Goal: Task Accomplishment & Management: Manage account settings

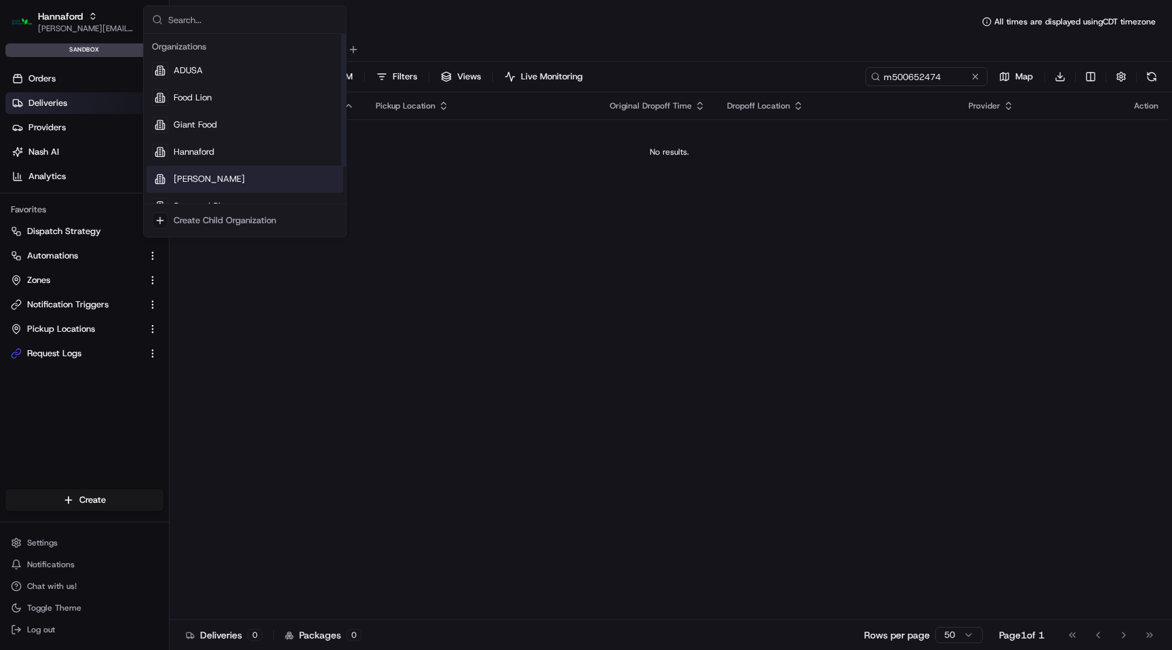
click at [200, 174] on span "[PERSON_NAME]" at bounding box center [209, 179] width 71 height 12
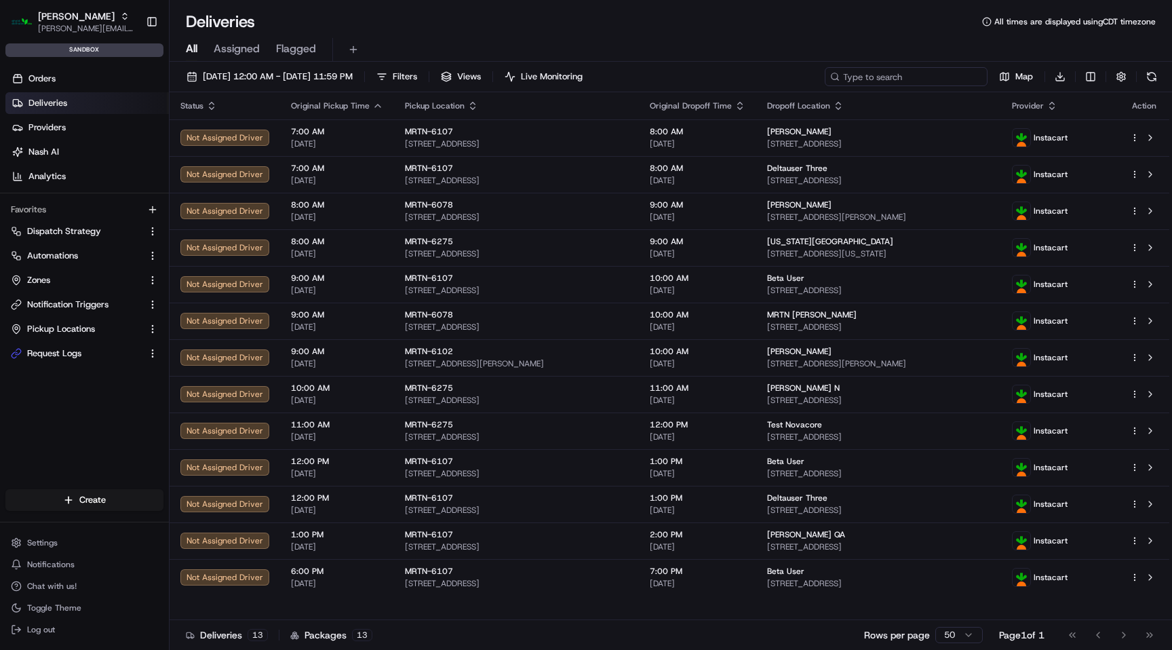
click at [943, 75] on input at bounding box center [906, 76] width 163 height 19
paste input "m500656185"
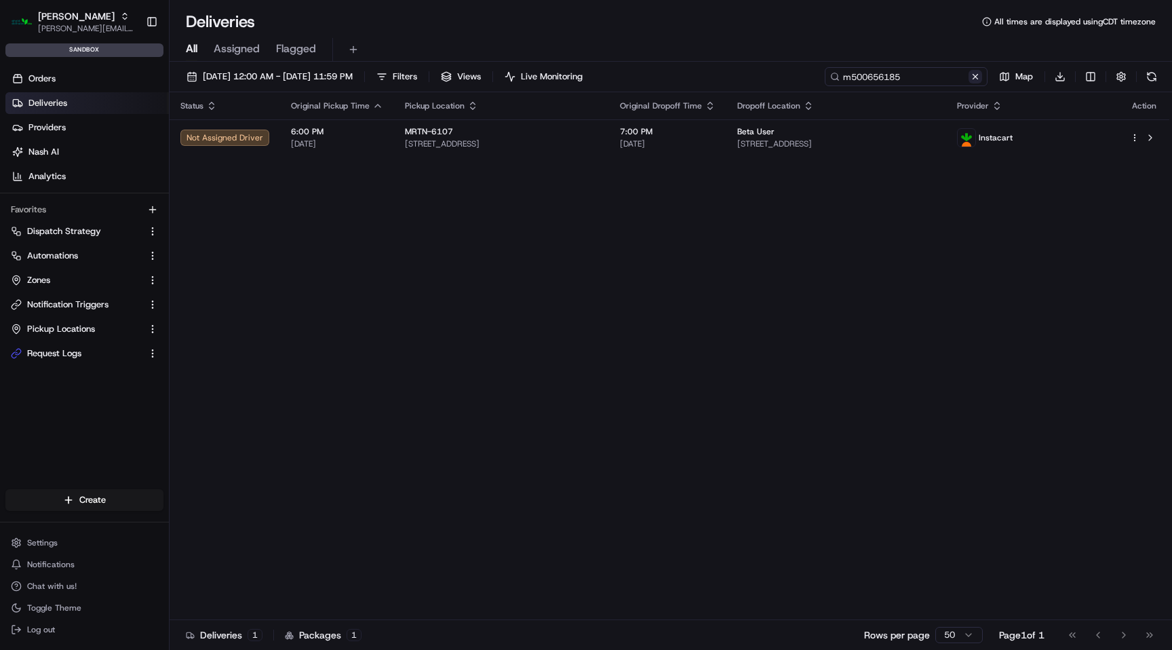
type input "m500656185"
click at [977, 75] on button at bounding box center [976, 77] width 14 height 14
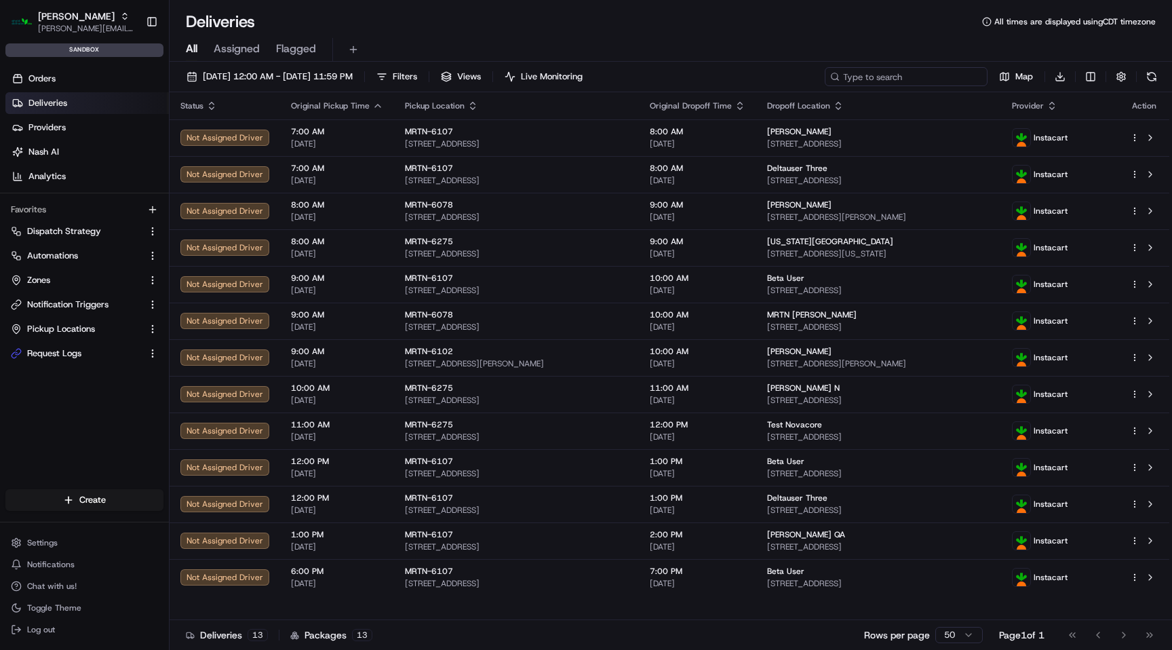
click at [901, 79] on input at bounding box center [906, 76] width 163 height 19
paste input "m500656336"
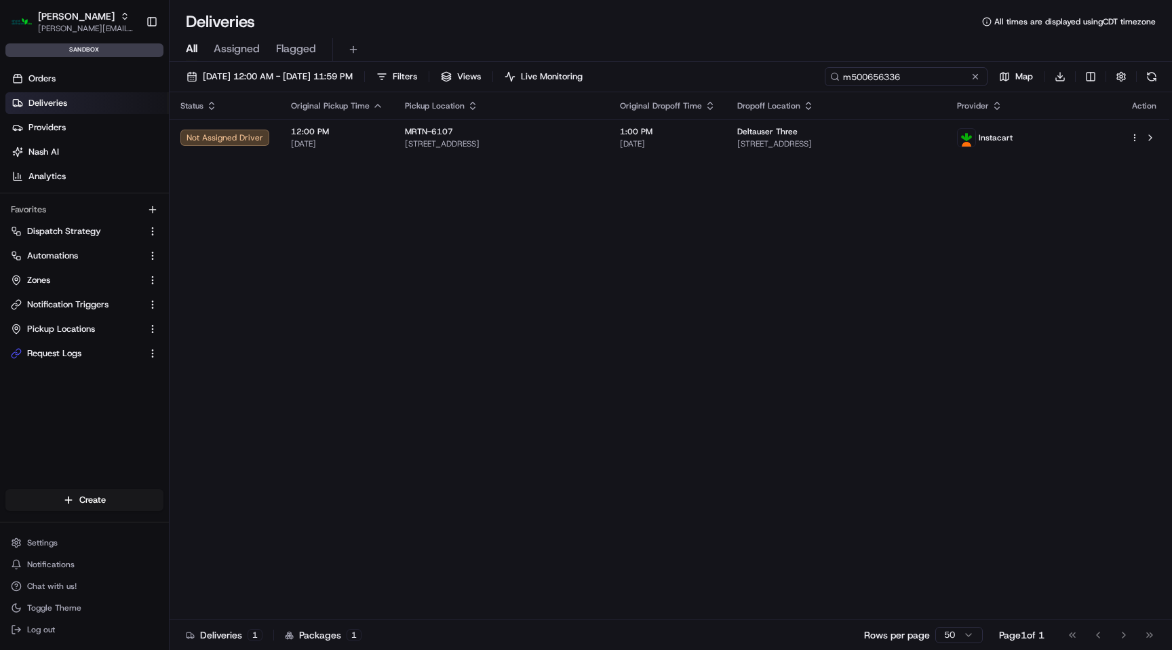
type input "m500656336"
click at [976, 74] on button at bounding box center [976, 77] width 14 height 14
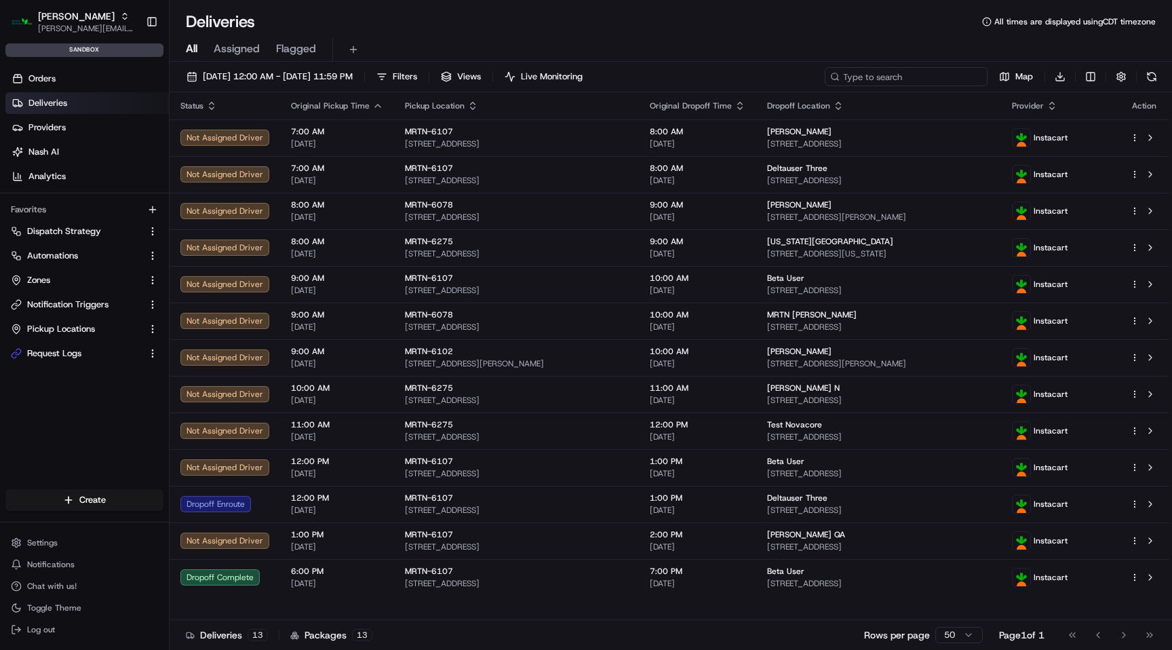
click at [942, 75] on input at bounding box center [906, 76] width 163 height 19
paste input "m500656338"
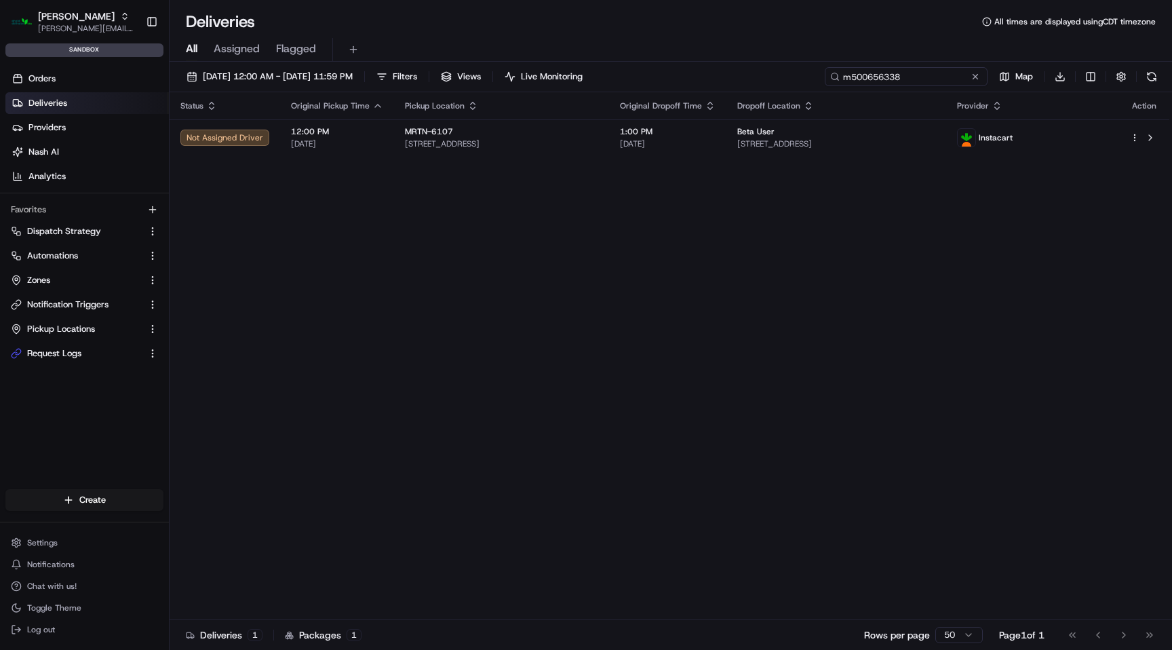
type input "m500656338"
click at [123, 18] on icon "button" at bounding box center [125, 19] width 4 height 2
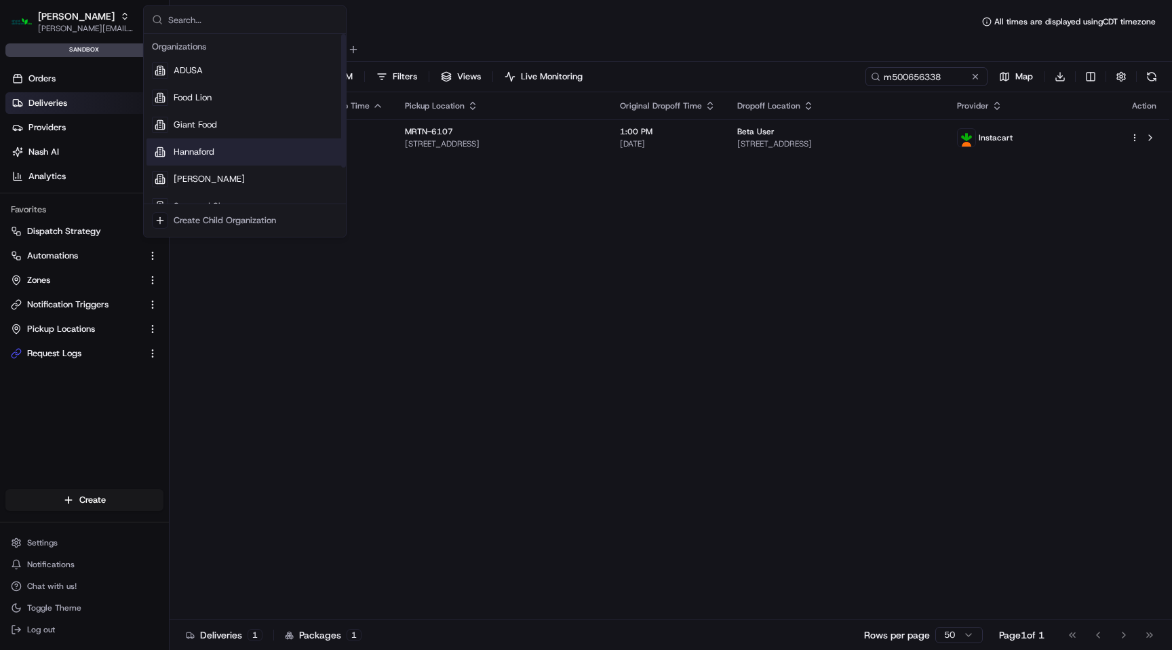
scroll to position [46, 0]
click at [220, 166] on span "Stop and Shop" at bounding box center [204, 160] width 60 height 12
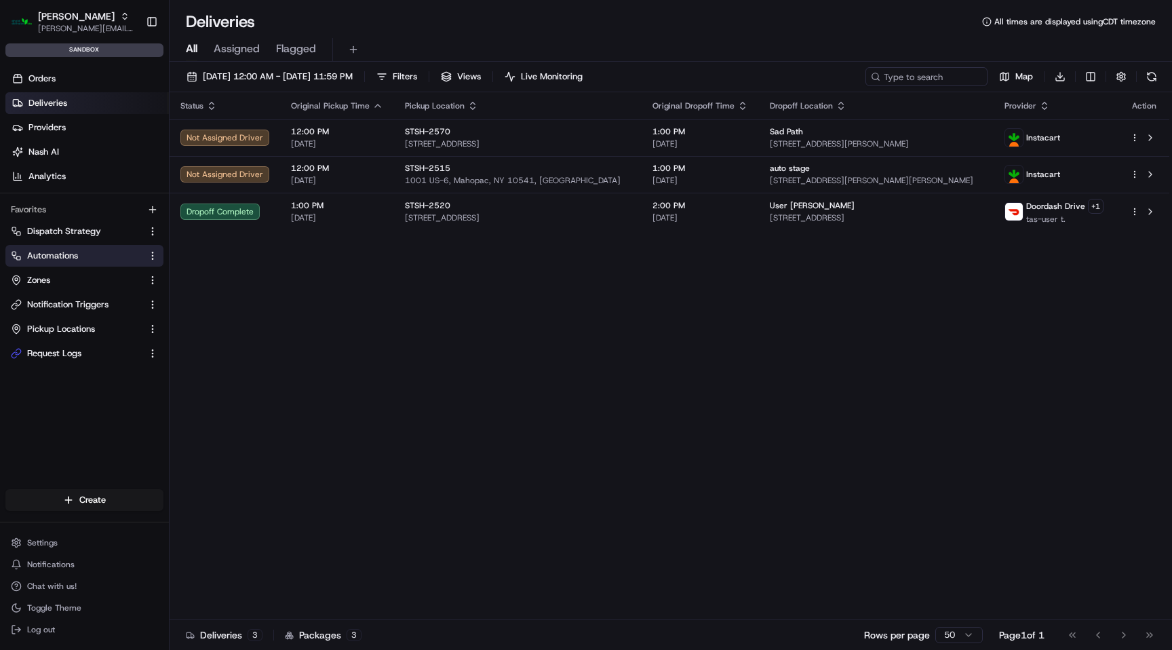
click at [54, 257] on span "Automations" at bounding box center [52, 256] width 51 height 12
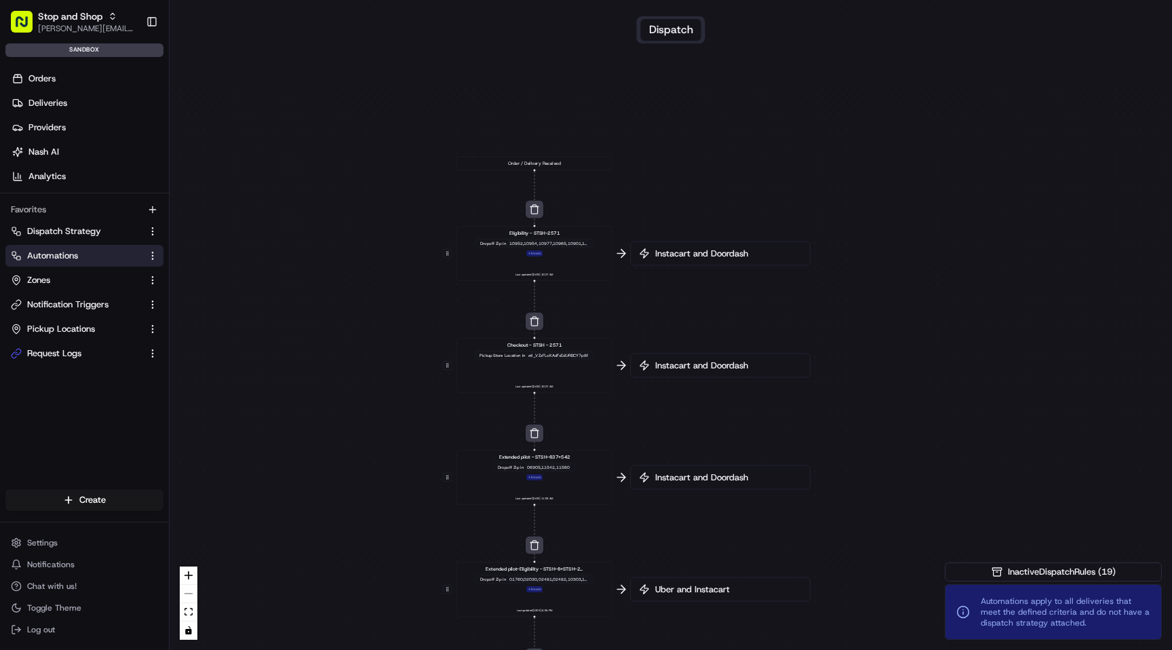
drag, startPoint x: 792, startPoint y: 112, endPoint x: 655, endPoint y: 530, distance: 439.7
click at [656, 530] on div "0 0 0 0 0 0 0 0 0 0 0 Order / Delivery Received Eligibility - STSH-2571 Dropoff…" at bounding box center [671, 325] width 1003 height 650
click at [729, 256] on span "Instacart and Doordash" at bounding box center [727, 254] width 149 height 12
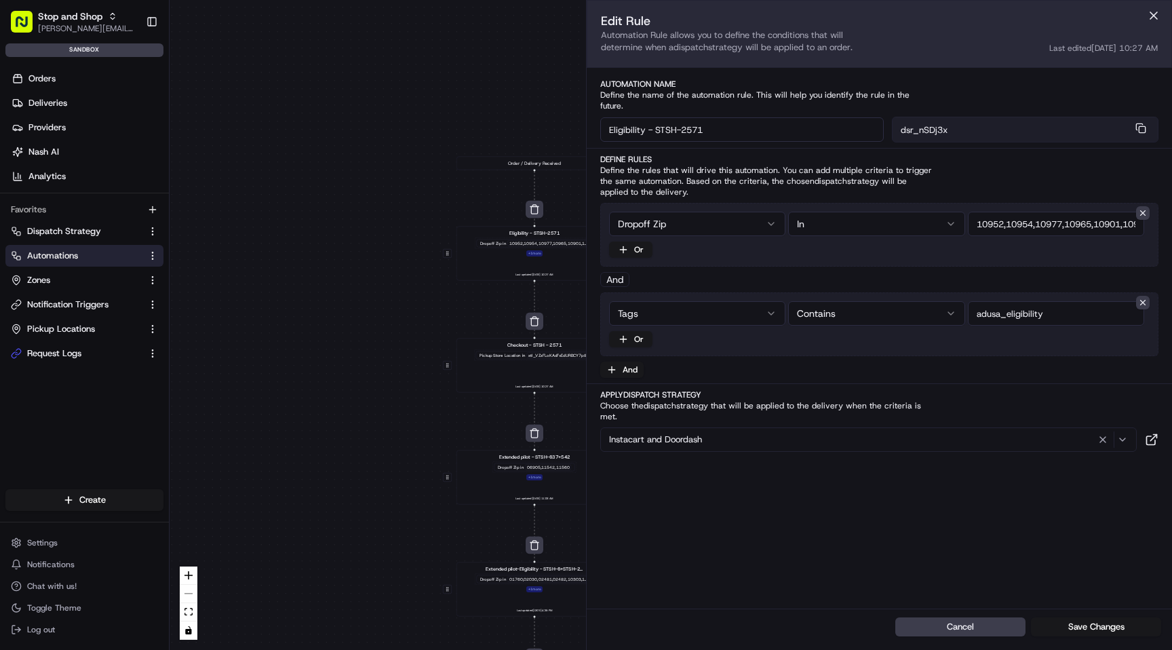
click at [813, 428] on button "Instacart and Doordash" at bounding box center [868, 439] width 537 height 24
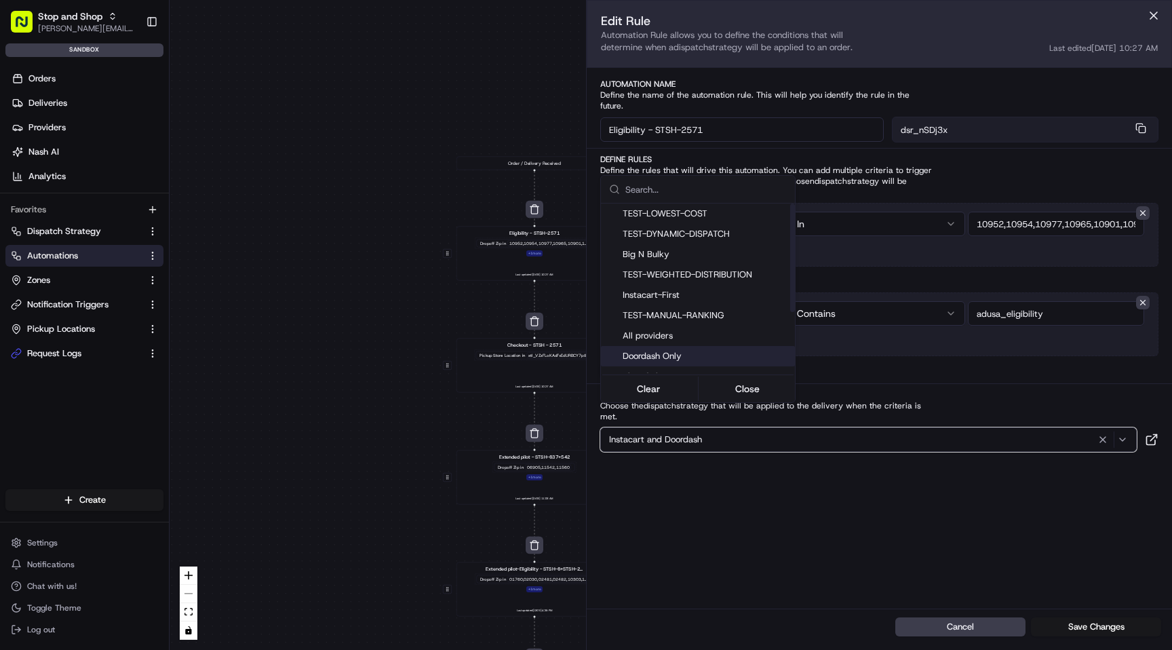
click at [691, 358] on span "Doordash Only" at bounding box center [706, 356] width 167 height 12
click at [1073, 626] on span "Automations apply to all deliveries that meet the defined criteria and do not h…" at bounding box center [1066, 612] width 170 height 33
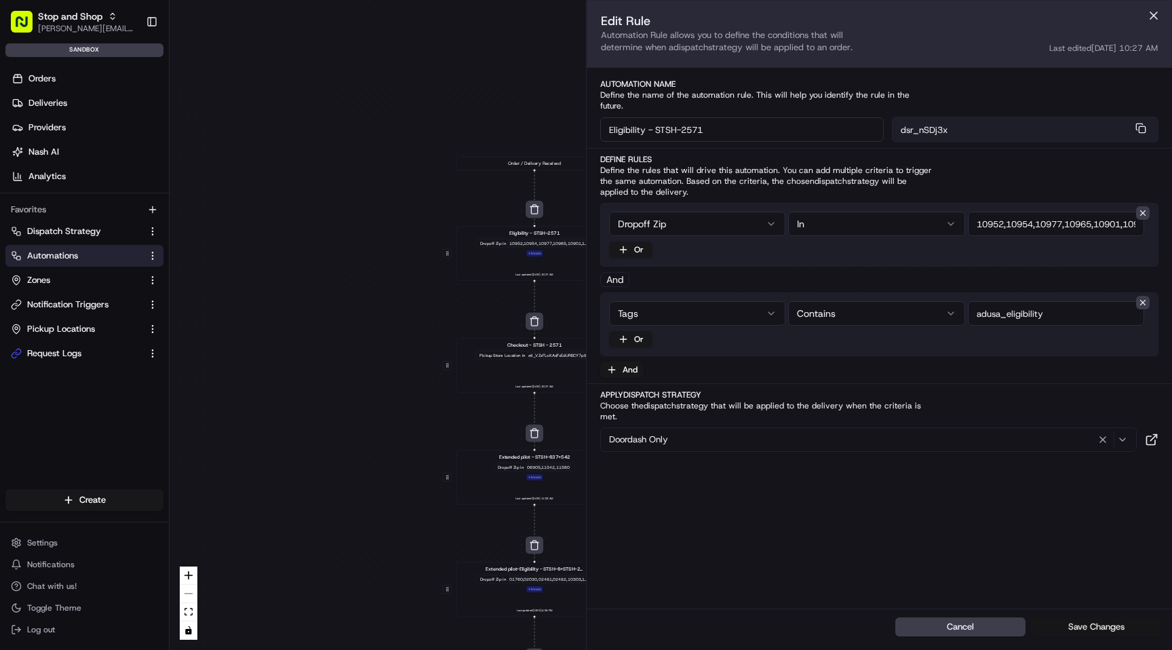
click at [1125, 624] on button "Save Changes" at bounding box center [1096, 626] width 130 height 19
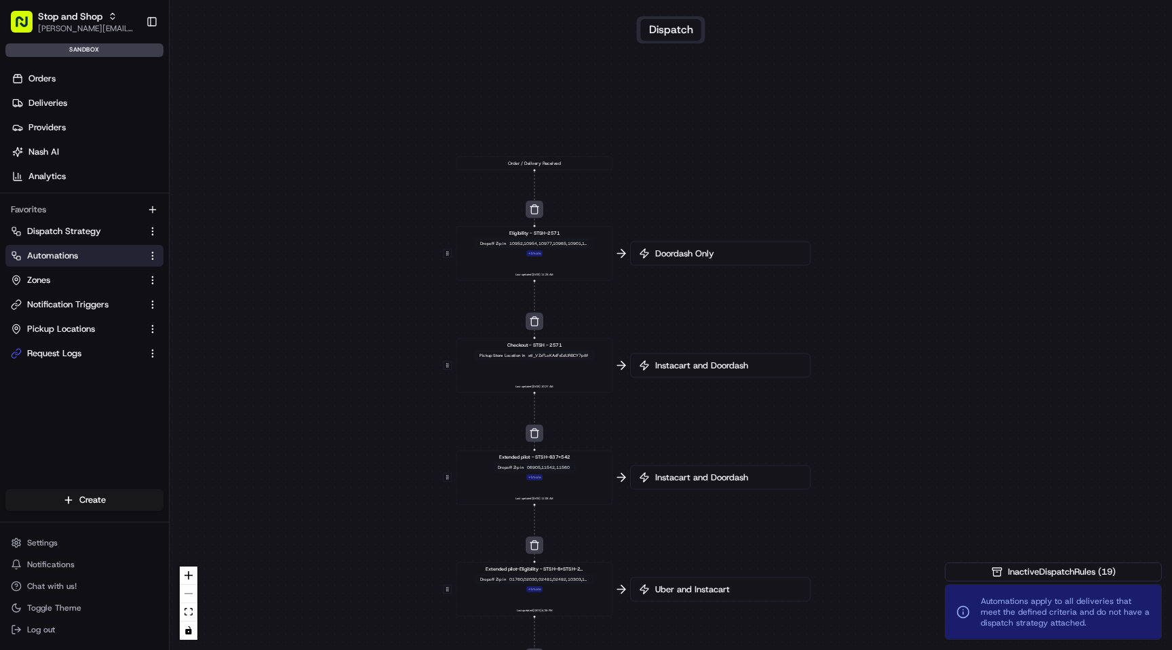
click at [693, 366] on span "Instacart and Doordash" at bounding box center [727, 366] width 149 height 12
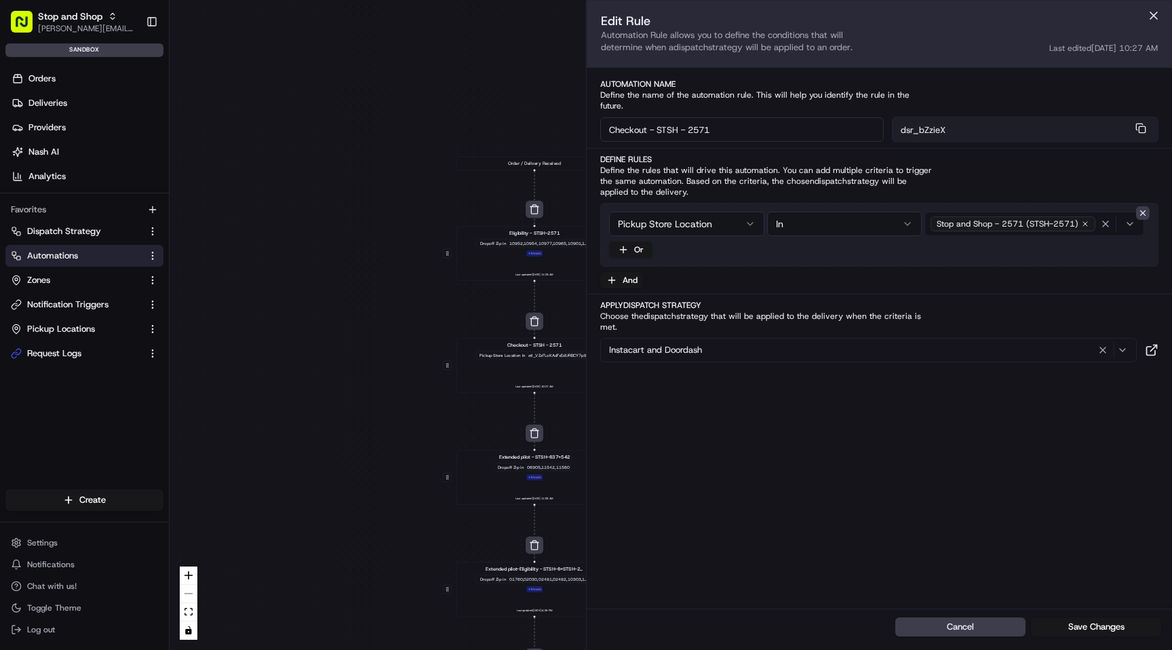
click at [774, 342] on div "Instacart and Doordash" at bounding box center [869, 350] width 530 height 16
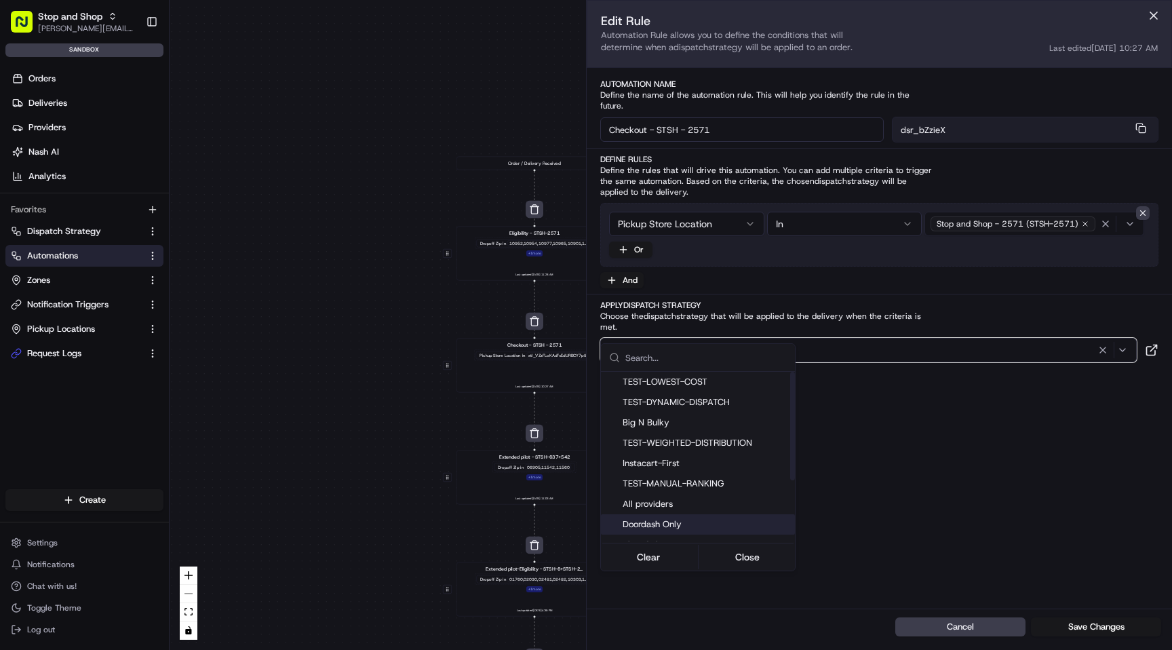
click at [691, 518] on span "Doordash Only" at bounding box center [706, 524] width 167 height 12
click at [833, 543] on html "Stop and Shop [EMAIL_ADDRESS][DOMAIN_NAME] Toggle Sidebar sandbox Orders Delive…" at bounding box center [586, 325] width 1172 height 650
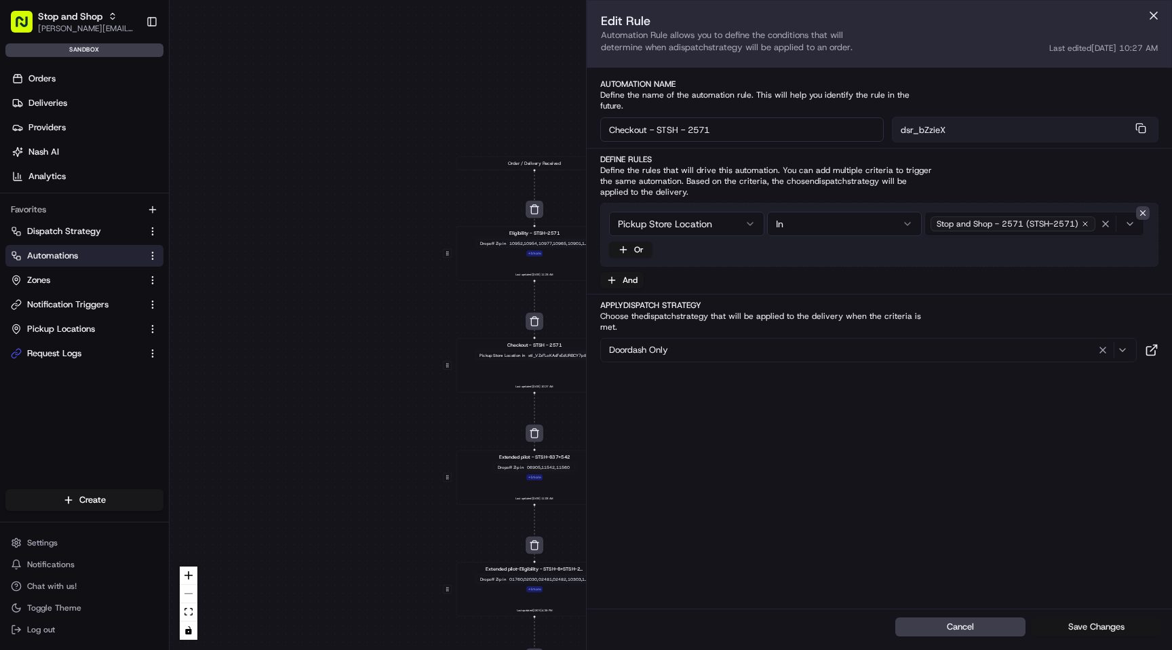
click at [1118, 628] on button "Save Changes" at bounding box center [1096, 626] width 130 height 19
